Goal: Find specific page/section: Find specific page/section

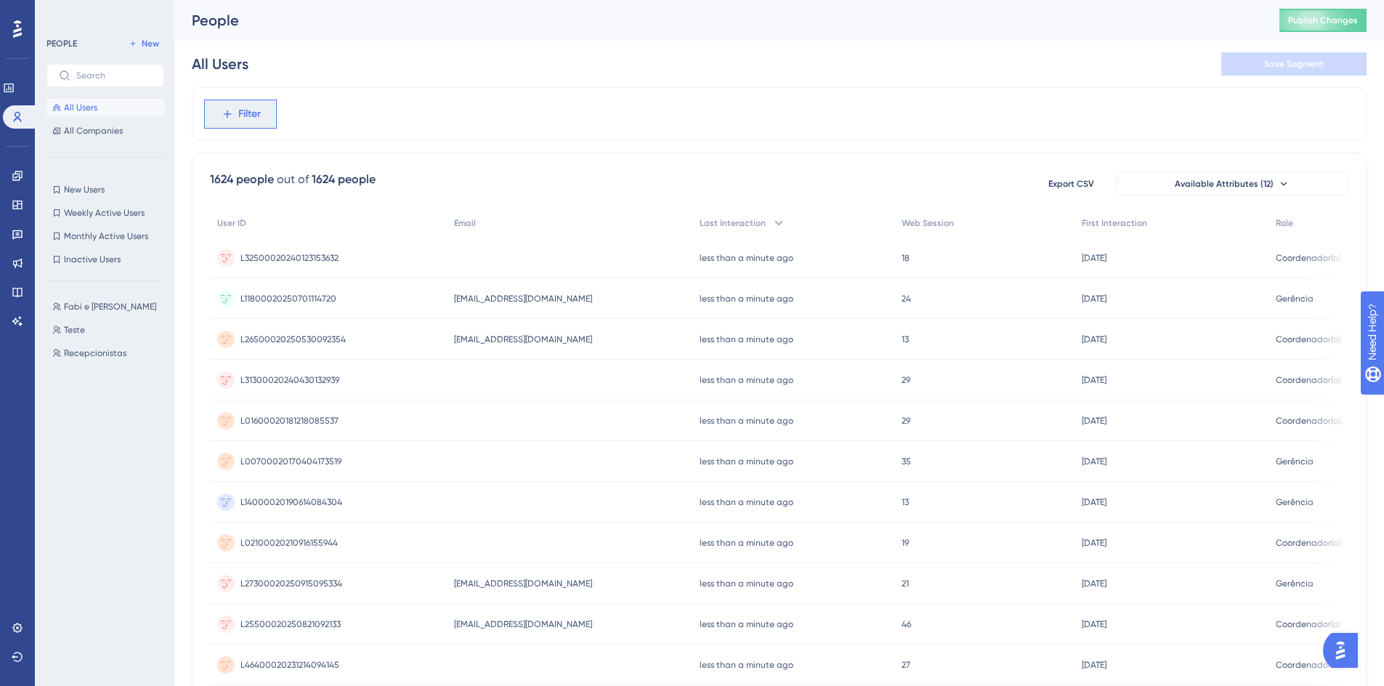
click at [227, 112] on icon at bounding box center [227, 114] width 8 height 8
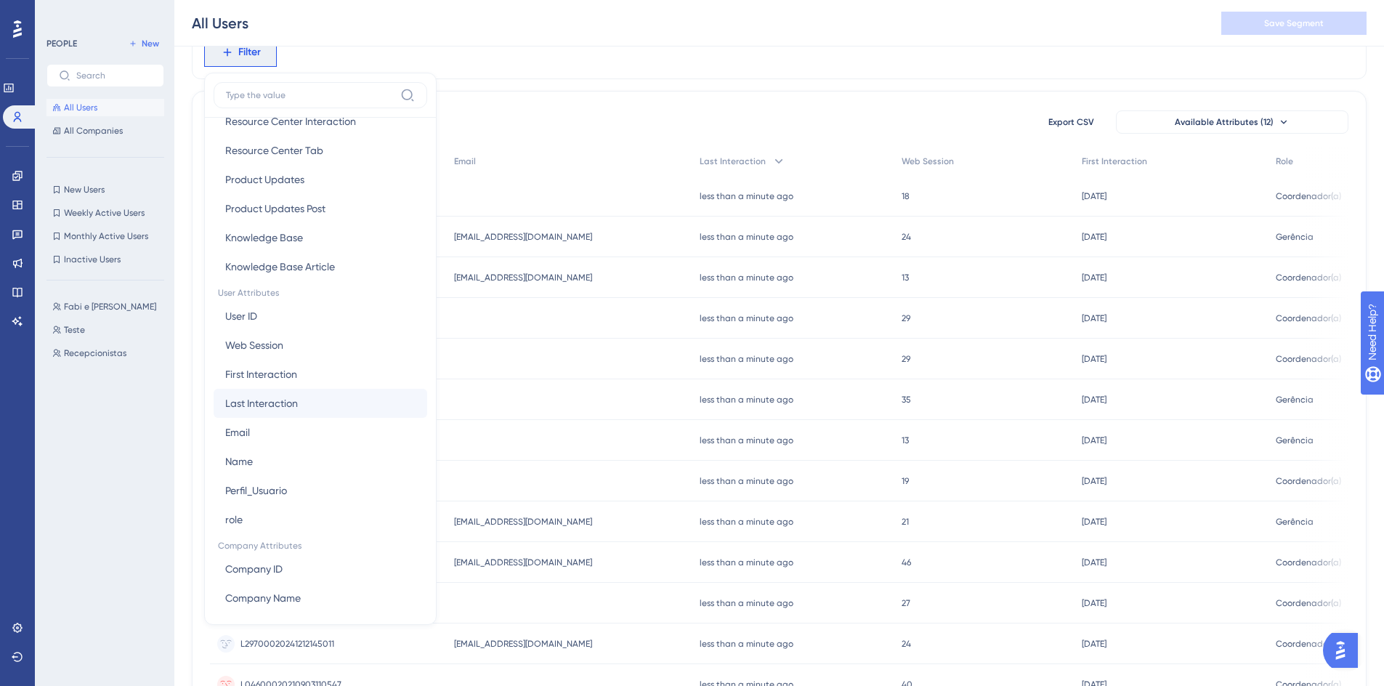
scroll to position [523, 0]
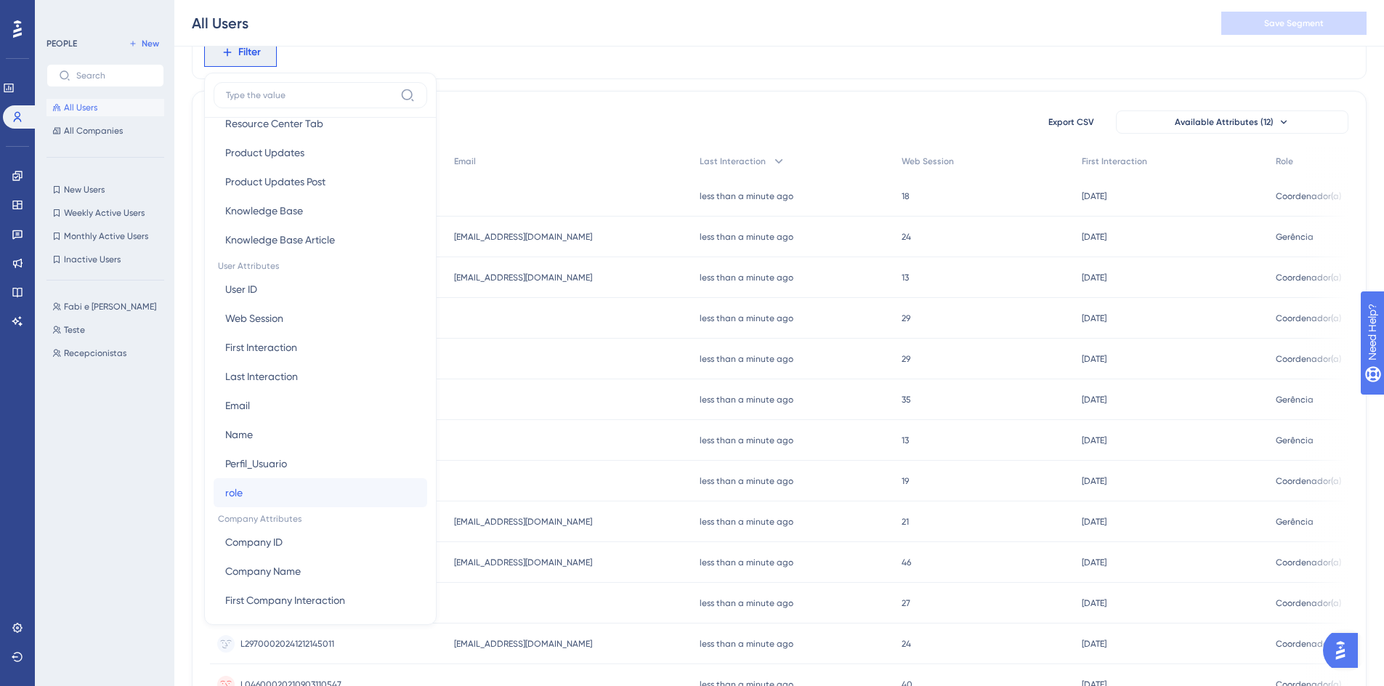
click at [303, 500] on button "role role" at bounding box center [321, 492] width 214 height 29
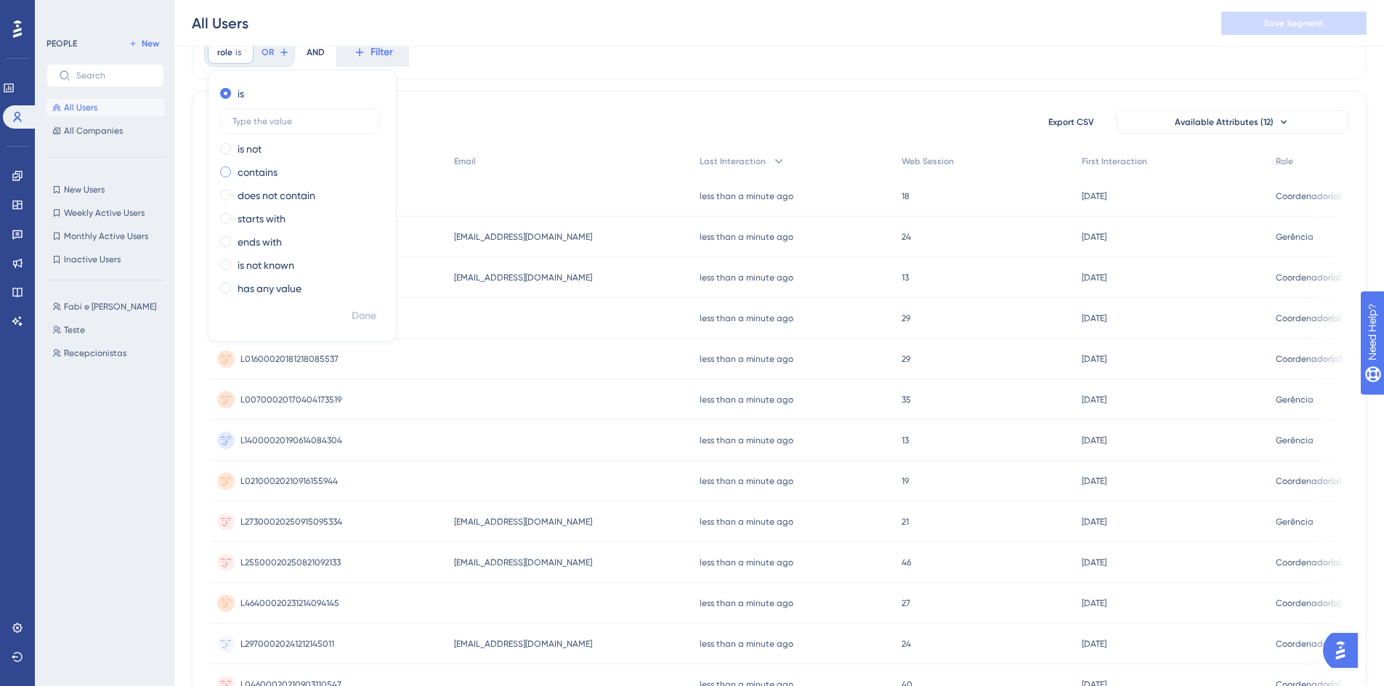
click at [276, 169] on label "contains" at bounding box center [258, 172] width 40 height 17
click at [277, 167] on input "text" at bounding box center [300, 168] width 135 height 10
type input "Dentista"
click at [365, 315] on span "Done" at bounding box center [364, 315] width 25 height 17
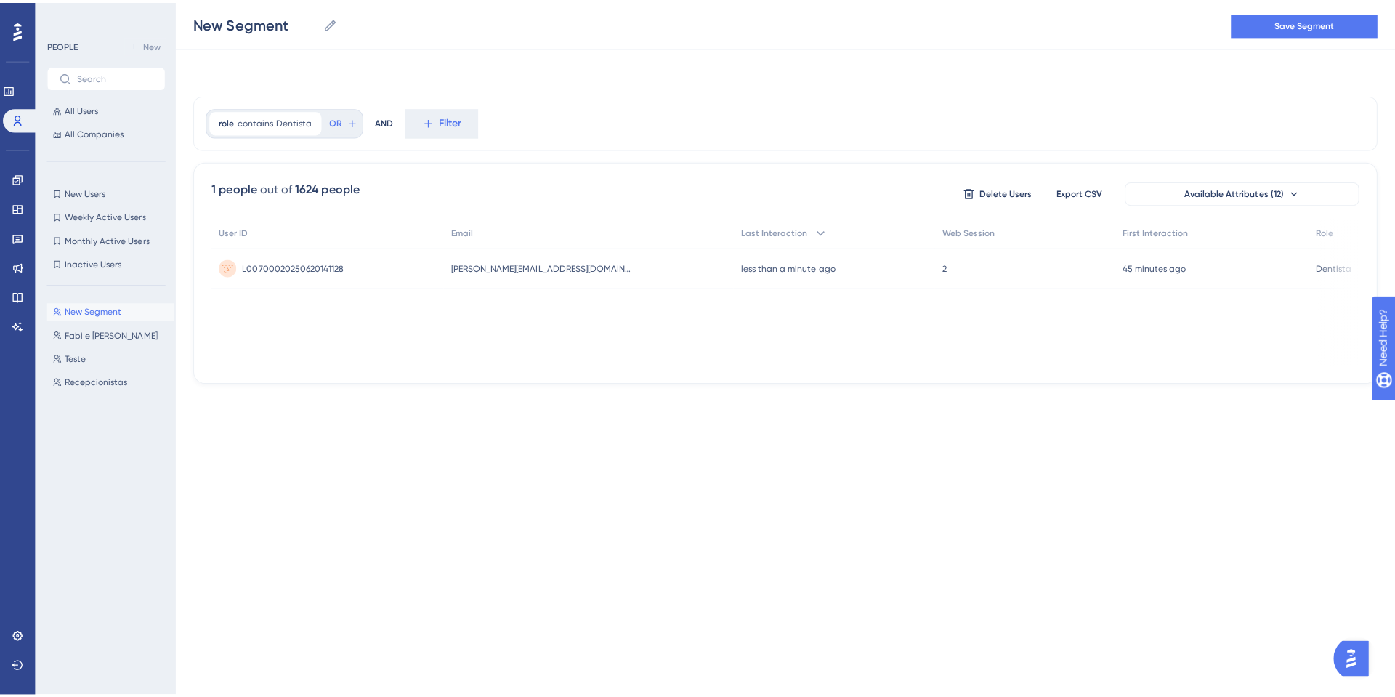
scroll to position [0, 0]
